Goal: Navigation & Orientation: Find specific page/section

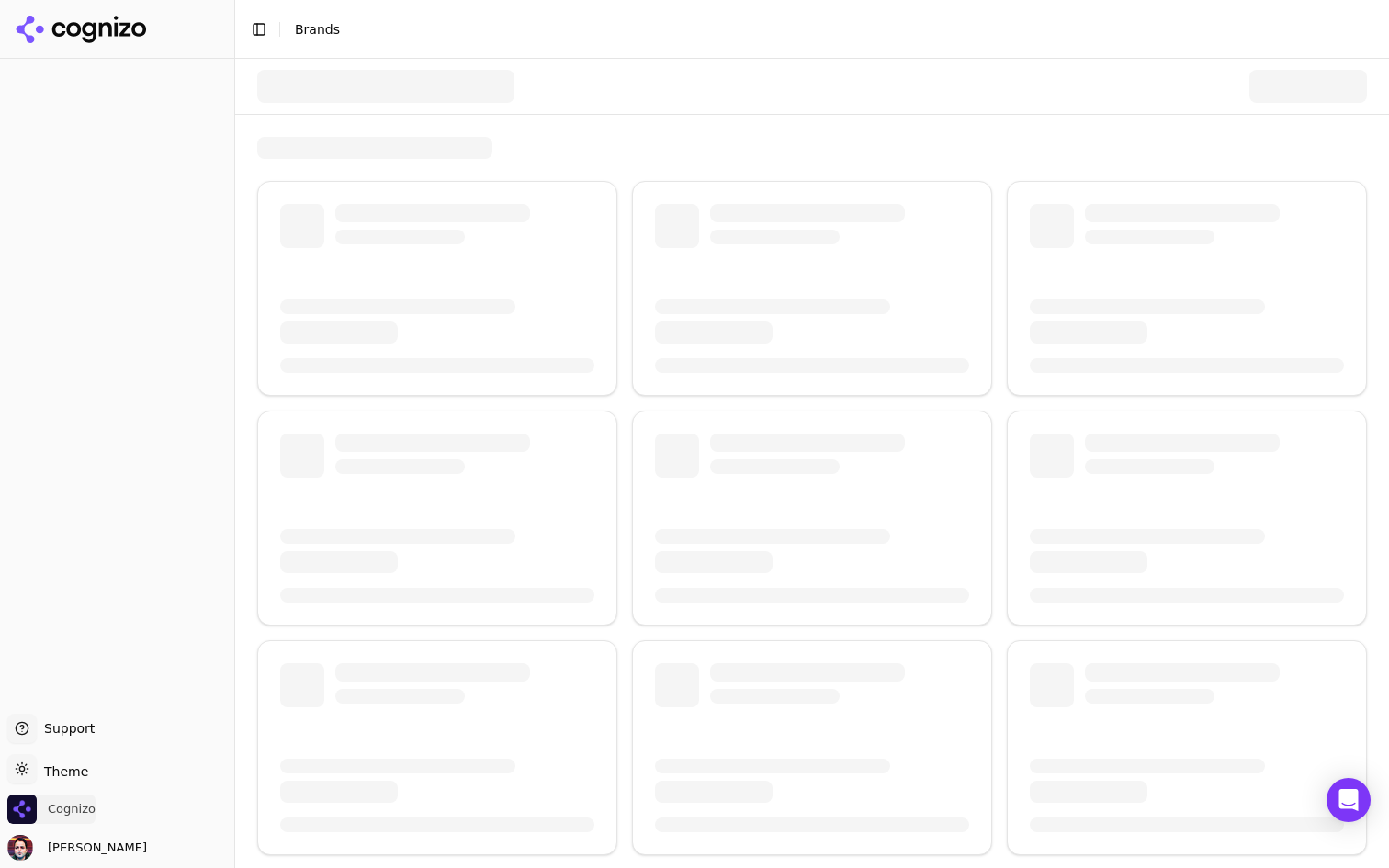
click at [70, 800] on span "Cognizo" at bounding box center [51, 809] width 88 height 29
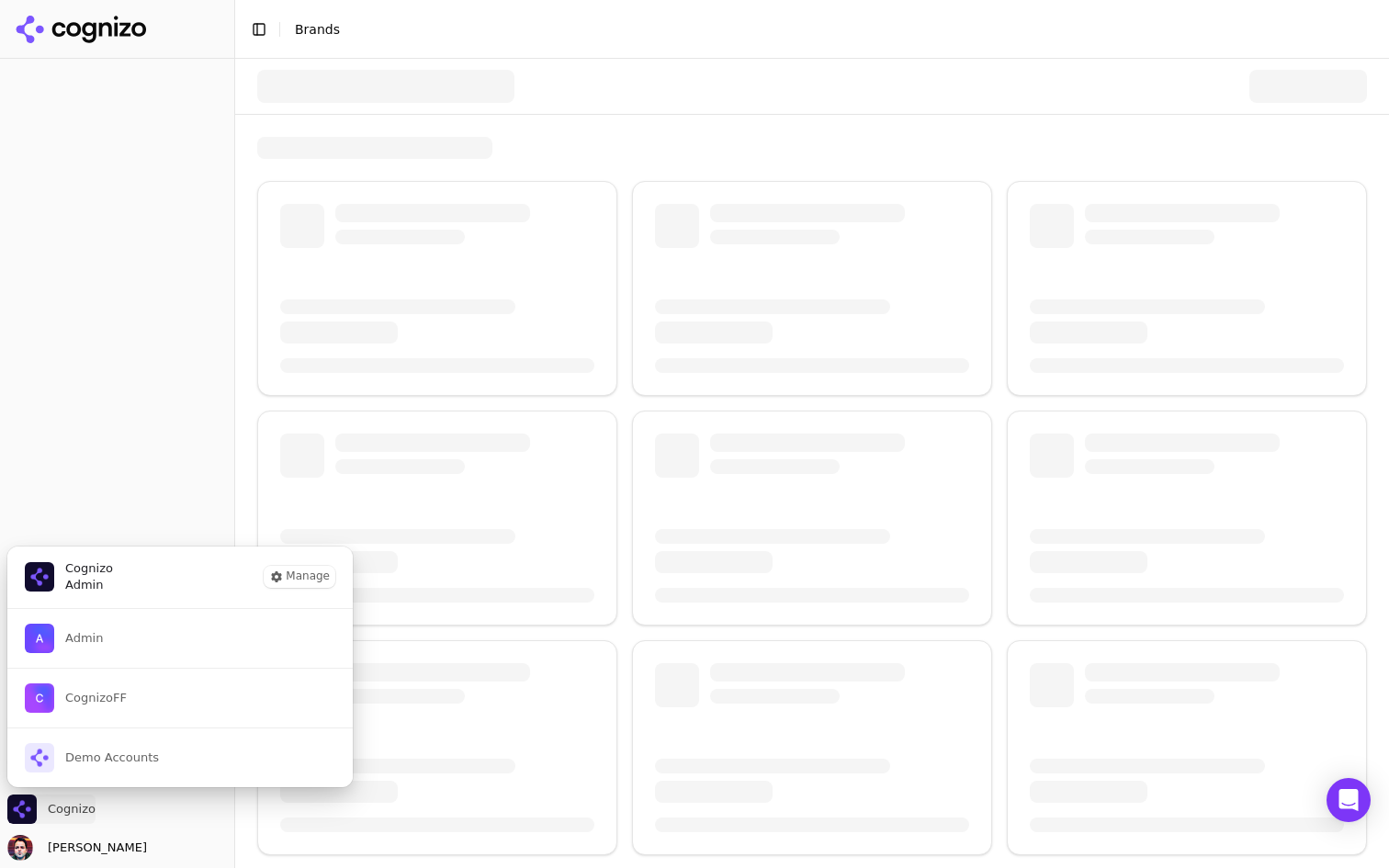
click at [70, 800] on span "Cognizo" at bounding box center [51, 809] width 88 height 29
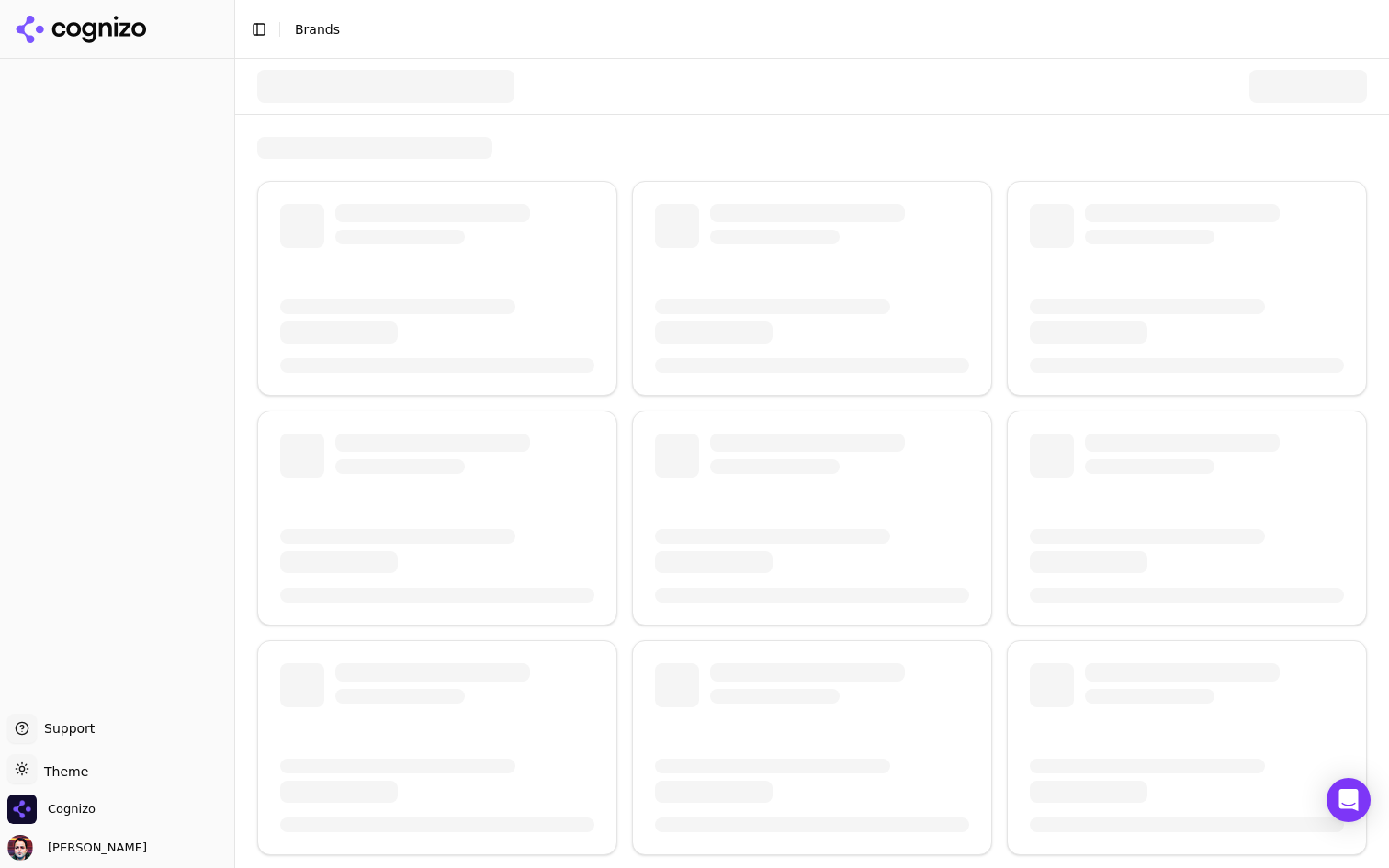
click at [723, 121] on div at bounding box center [812, 572] width 1154 height 1027
click at [1355, 807] on icon "Open Intercom Messenger" at bounding box center [1348, 800] width 21 height 24
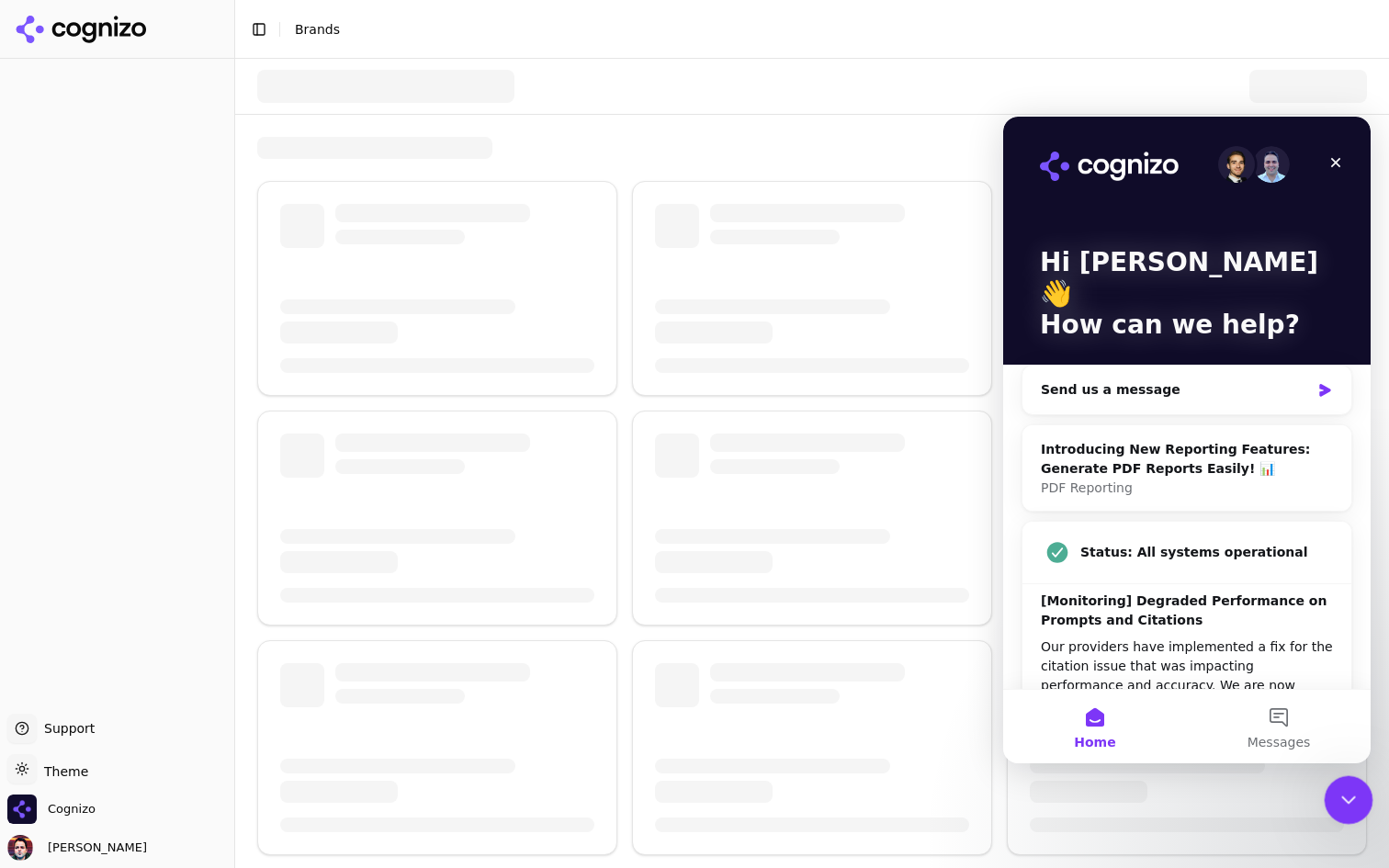
click at [1341, 797] on icon "Close Intercom Messenger" at bounding box center [1346, 797] width 22 height 22
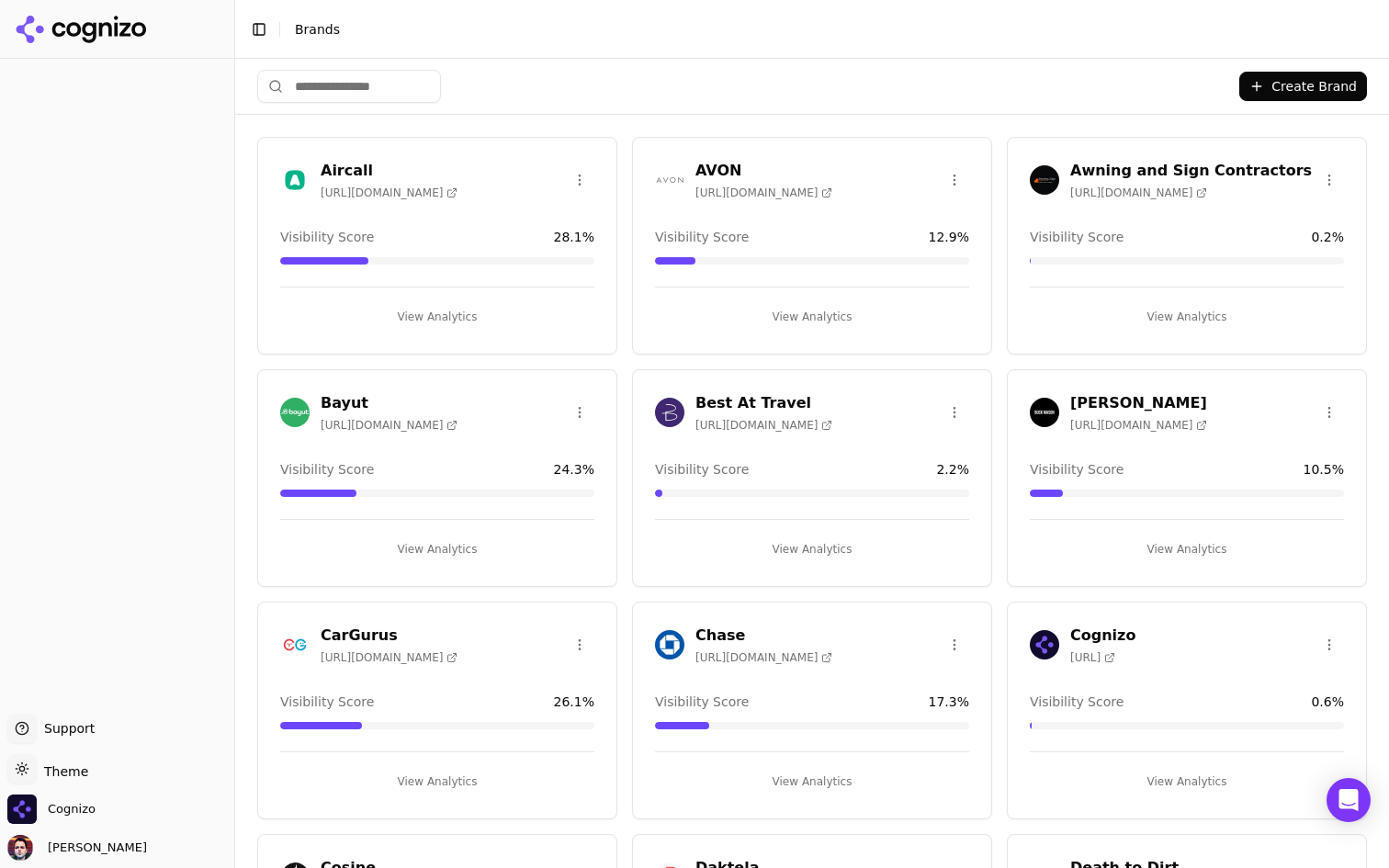
click at [567, 327] on button "View Analytics" at bounding box center [437, 317] width 314 height 29
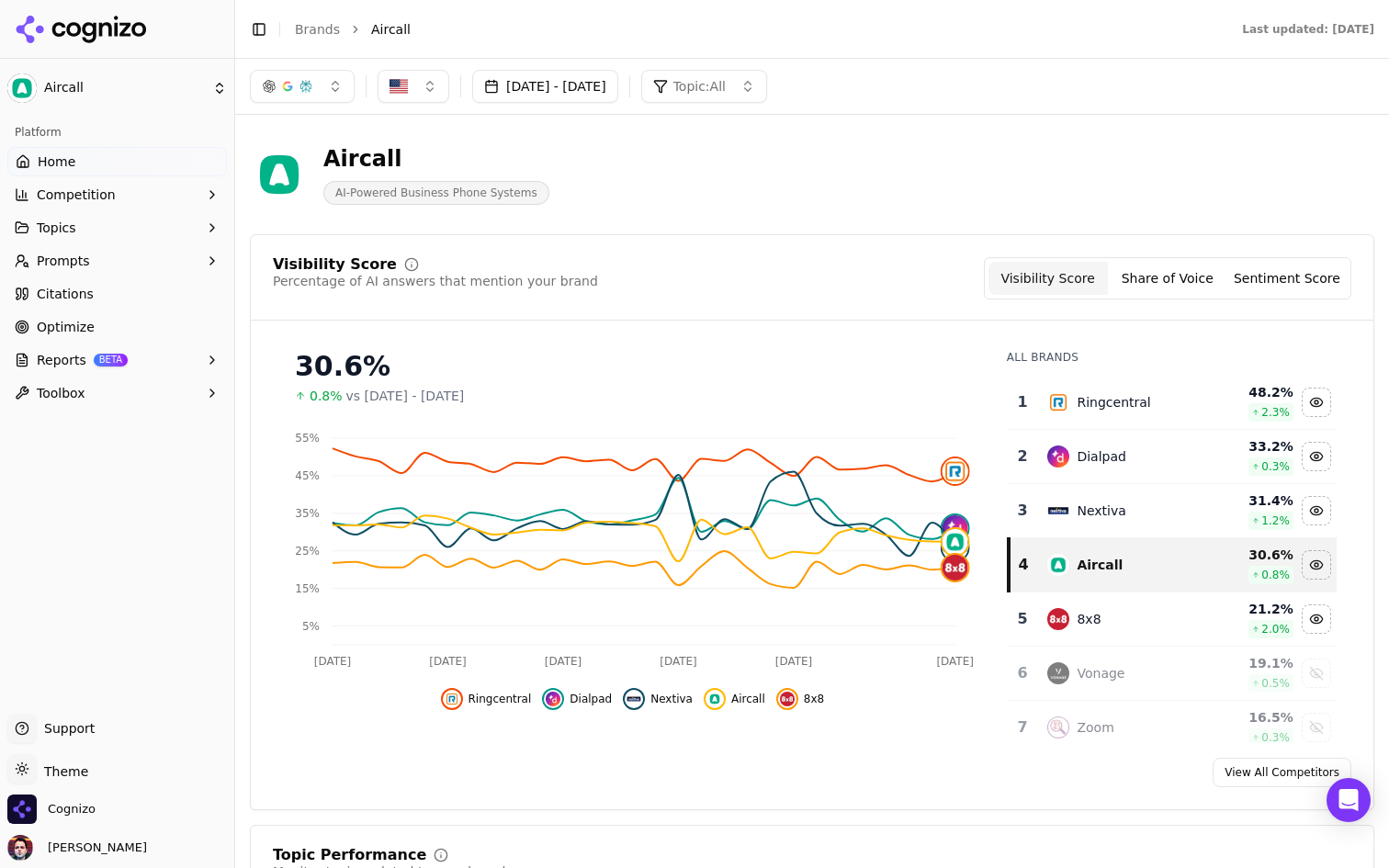
click at [175, 276] on ul "Home Competition Topics Prompts Citations Optimize Reports BETA Toolbox" at bounding box center [117, 277] width 219 height 261
click at [165, 266] on button "Prompts" at bounding box center [117, 261] width 219 height 29
click at [137, 286] on link "Citations" at bounding box center [117, 294] width 219 height 29
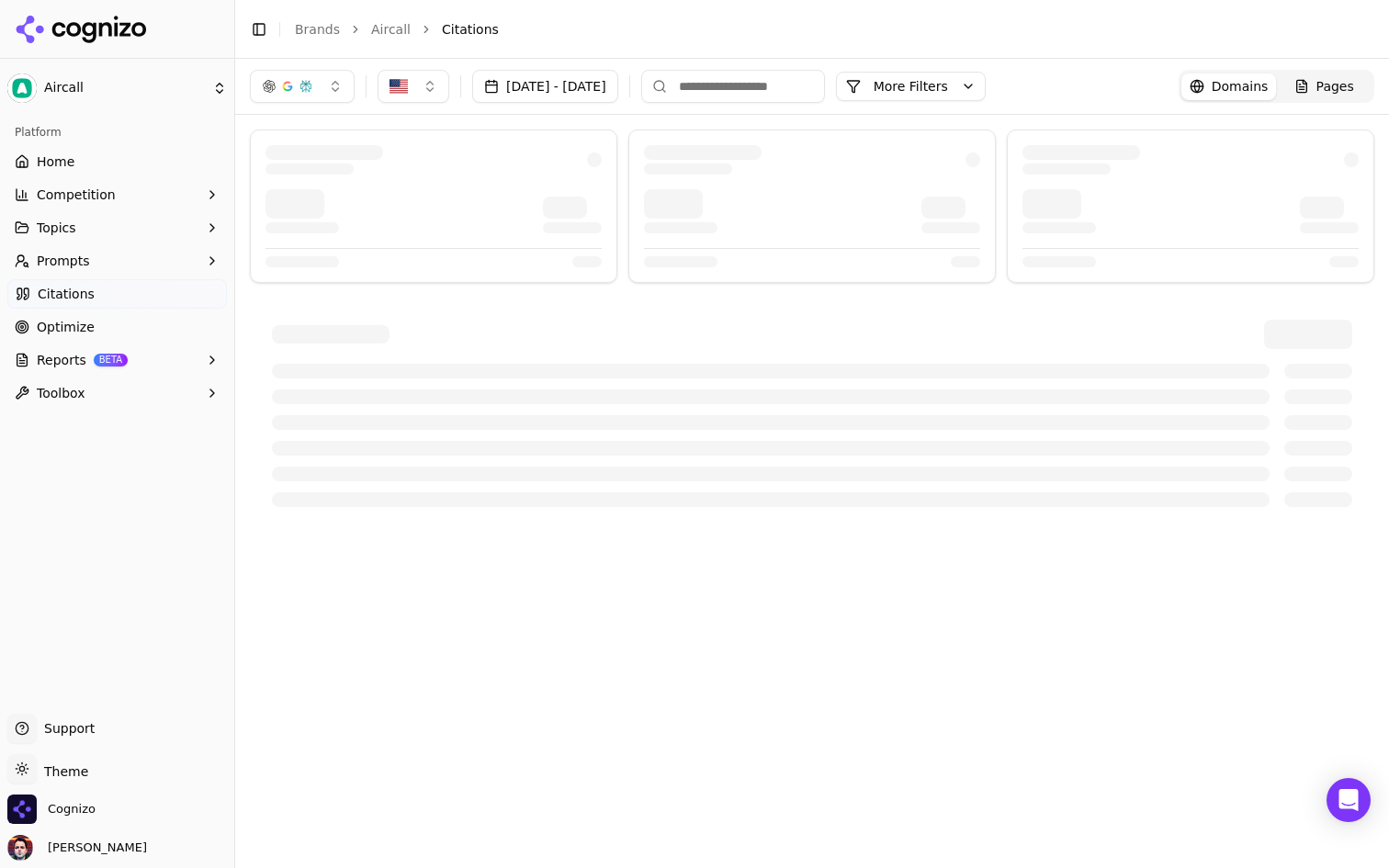
click at [173, 247] on button "Prompts" at bounding box center [117, 261] width 219 height 29
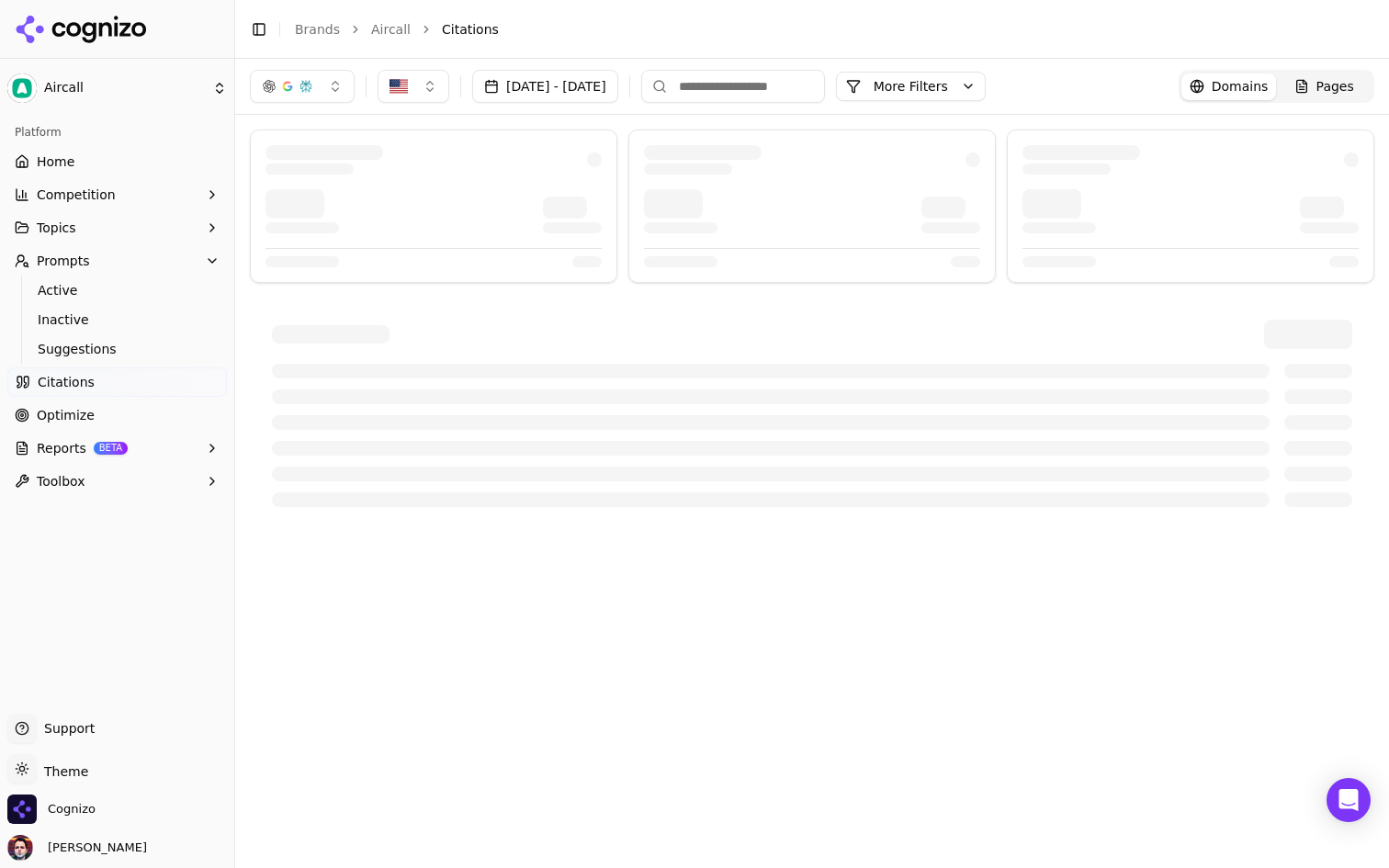
click at [158, 223] on button "Topics" at bounding box center [117, 228] width 219 height 29
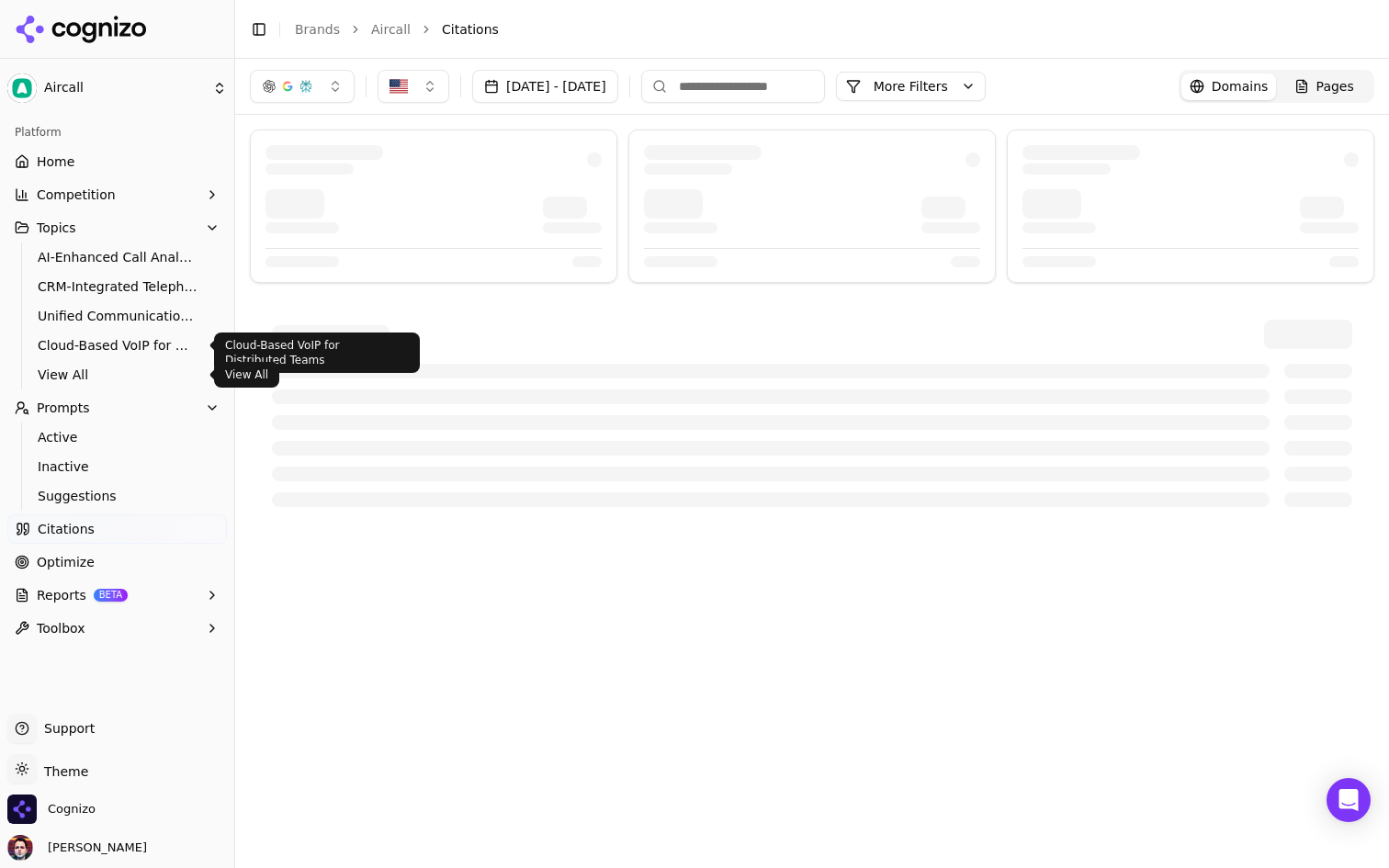
click at [95, 367] on span "View All" at bounding box center [117, 374] width 159 height 18
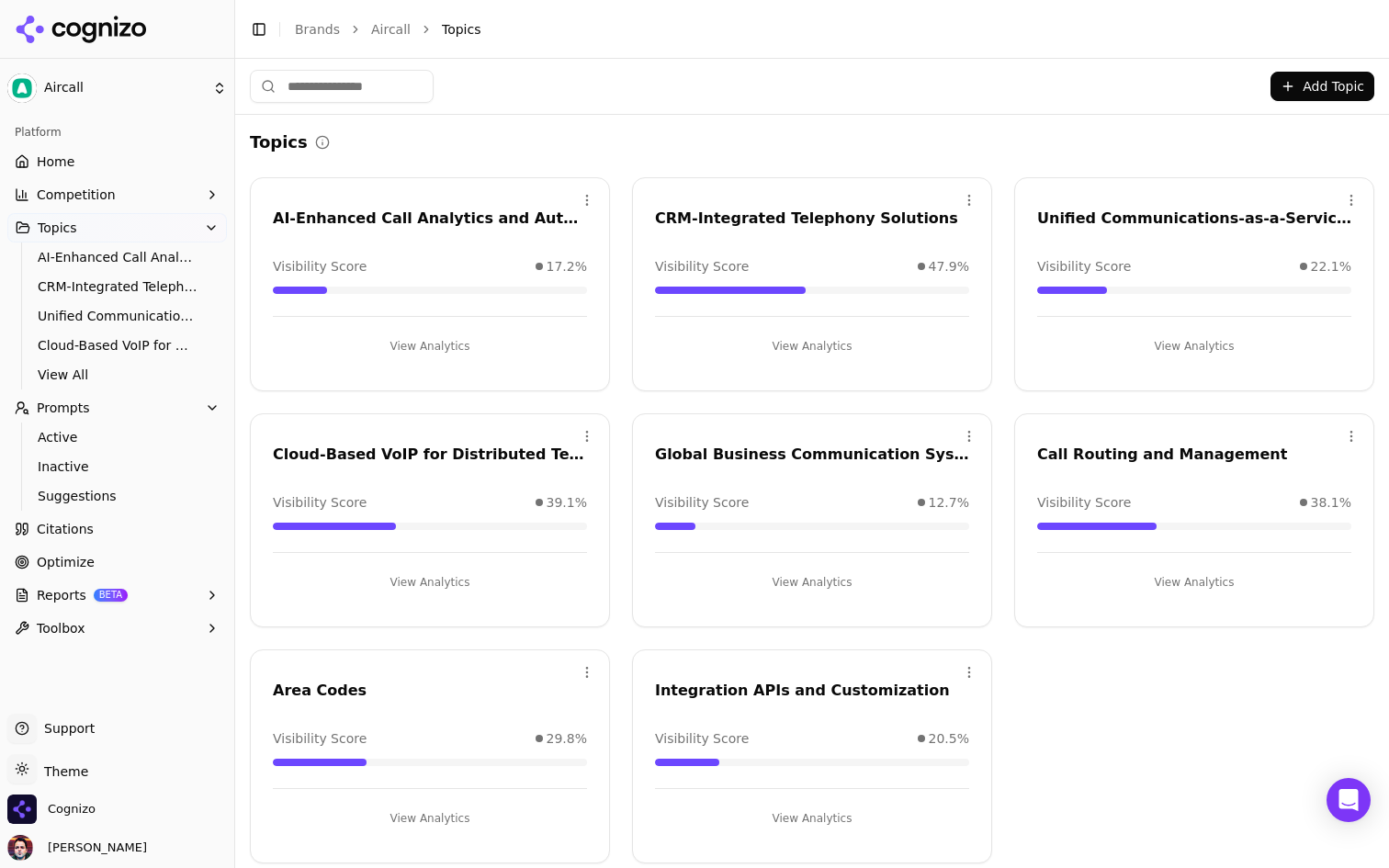
click at [157, 198] on button "Competition" at bounding box center [117, 194] width 219 height 29
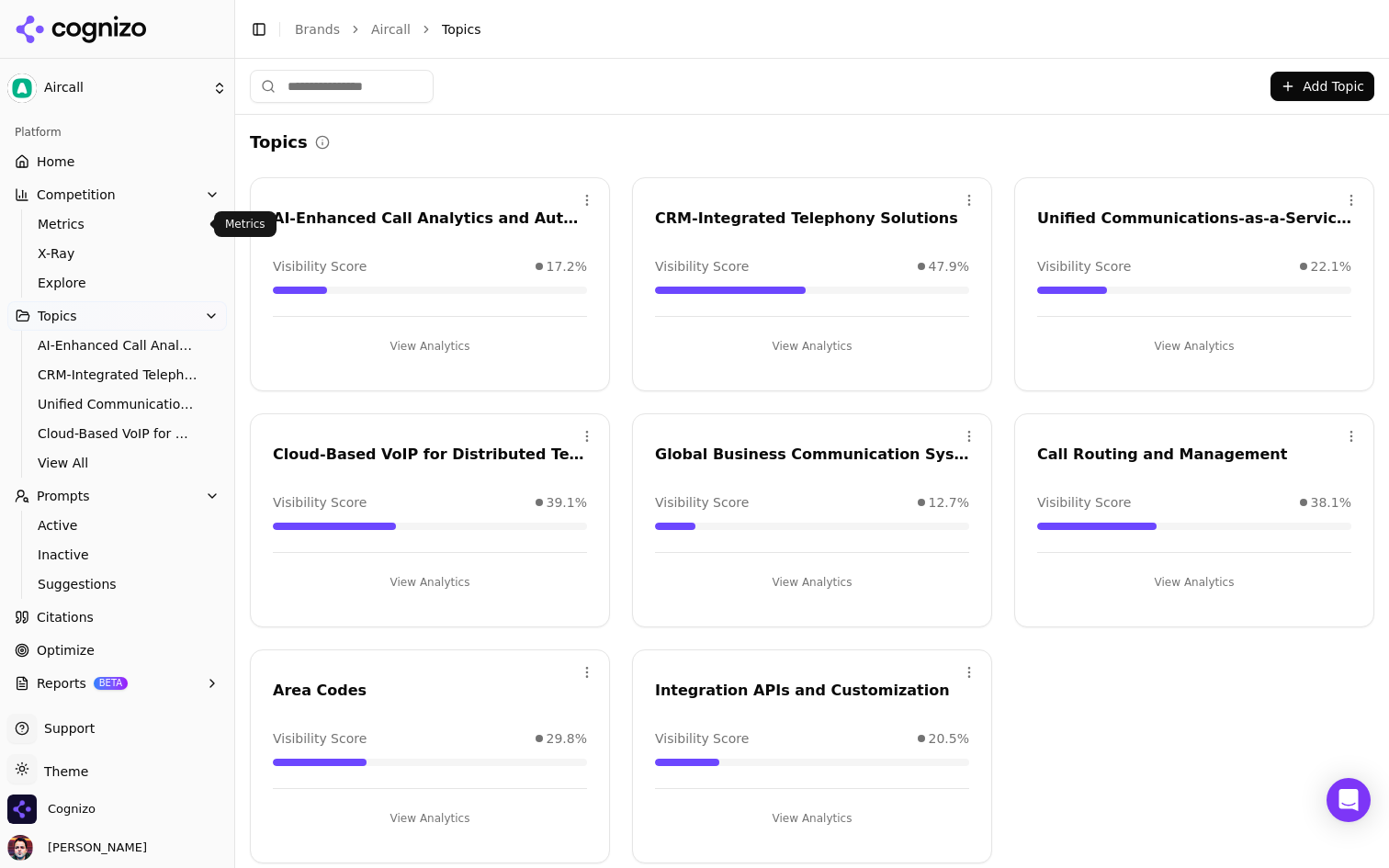
click at [115, 234] on link "Metrics" at bounding box center [117, 224] width 175 height 26
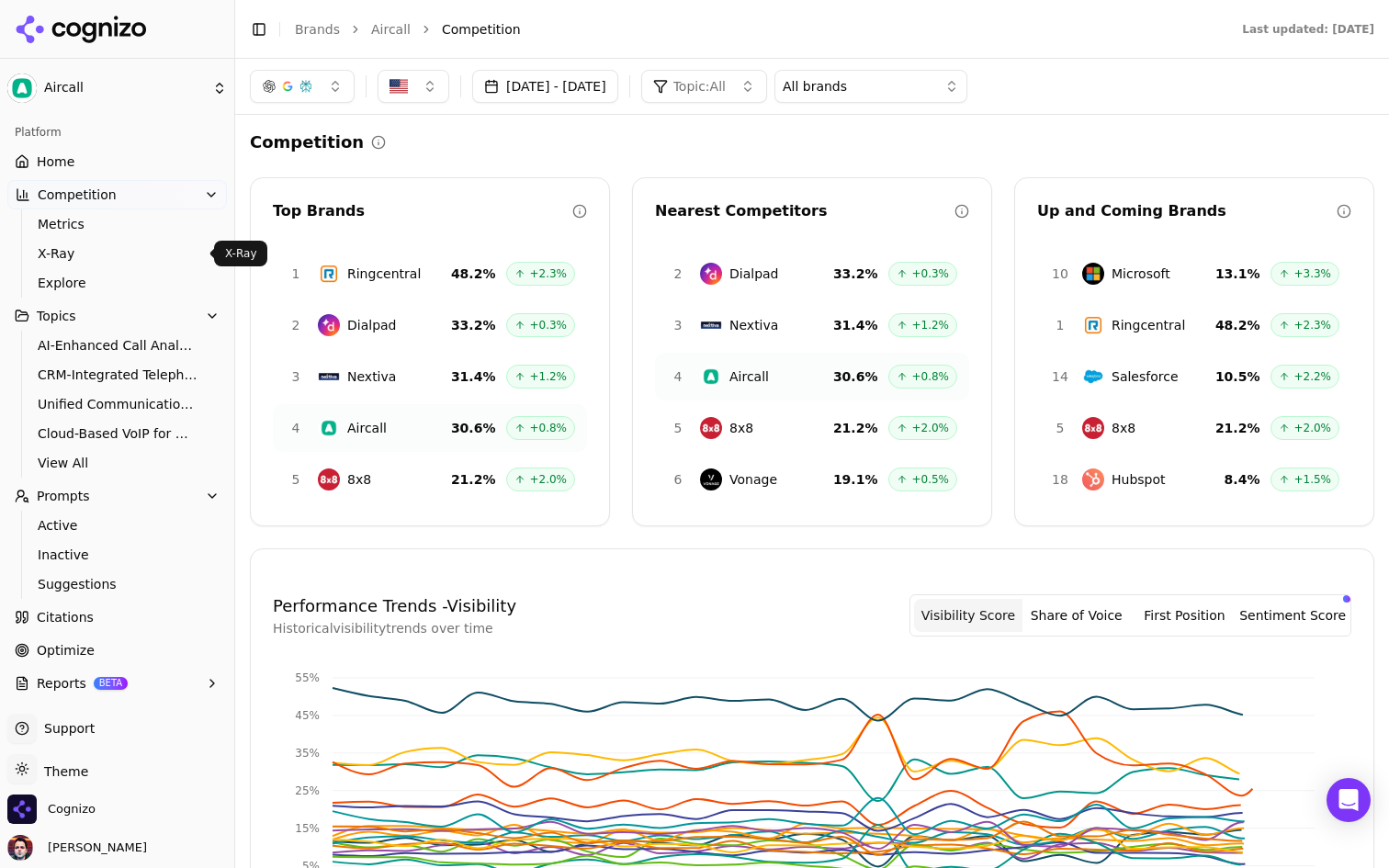
click at [109, 247] on span "X-Ray" at bounding box center [117, 253] width 159 height 18
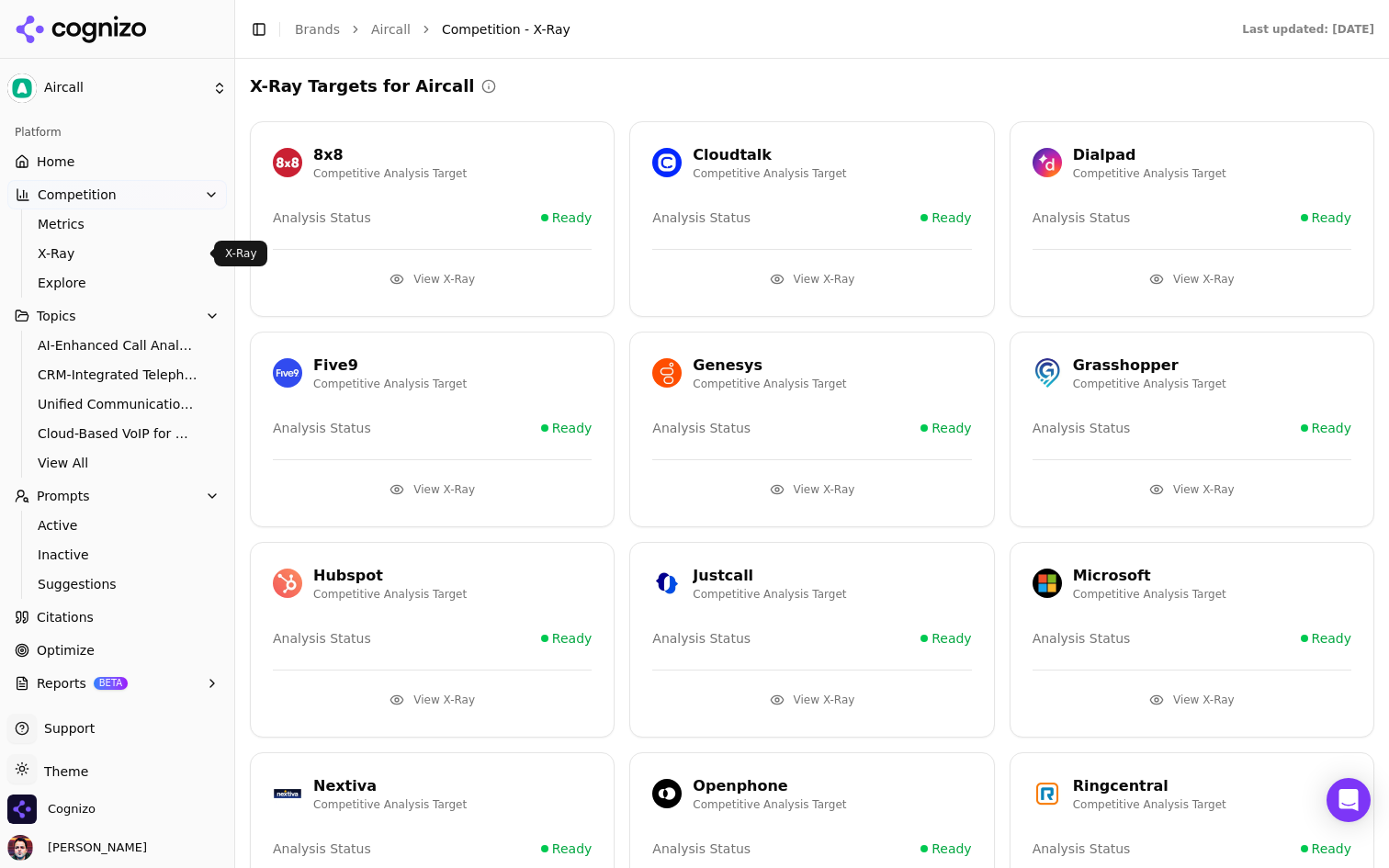
click at [110, 264] on link "X-Ray" at bounding box center [117, 253] width 175 height 26
click at [108, 267] on ul "Metrics X-Ray Explore" at bounding box center [118, 253] width 194 height 88
click at [91, 292] on link "Explore" at bounding box center [117, 282] width 175 height 26
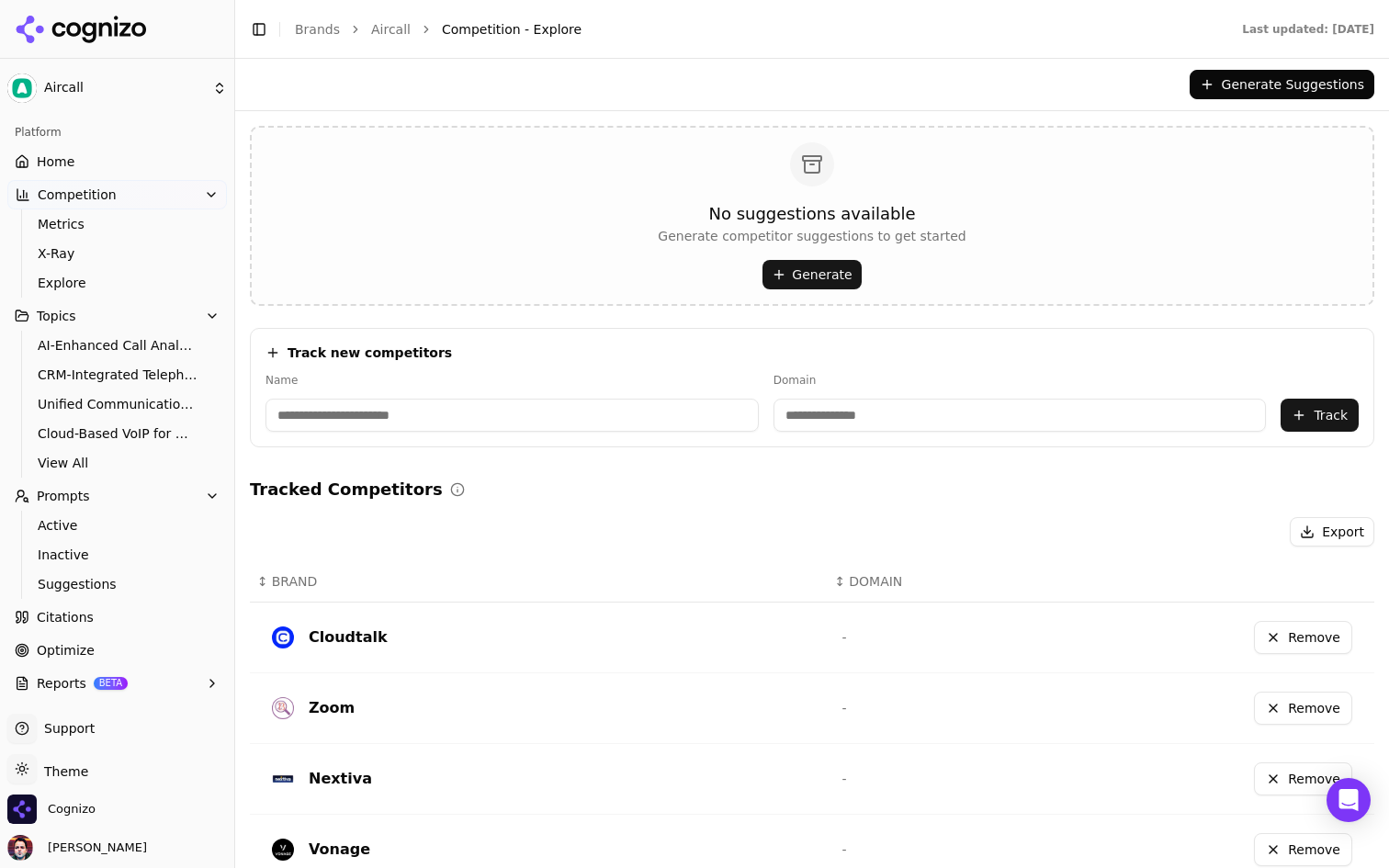
click at [102, 161] on link "Home" at bounding box center [117, 161] width 219 height 29
